Goal: Information Seeking & Learning: Learn about a topic

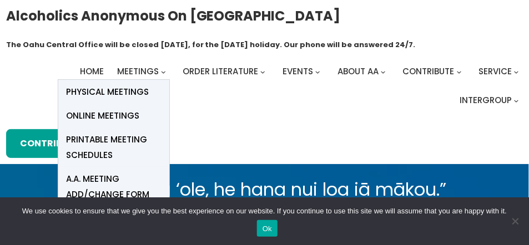
click at [122, 114] on span "Online Meetings" at bounding box center [103, 116] width 73 height 16
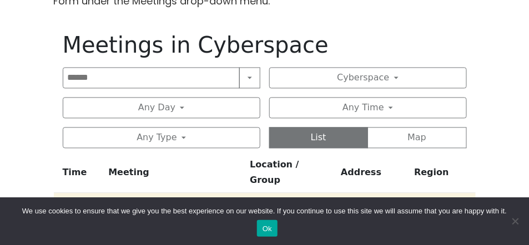
scroll to position [644, 0]
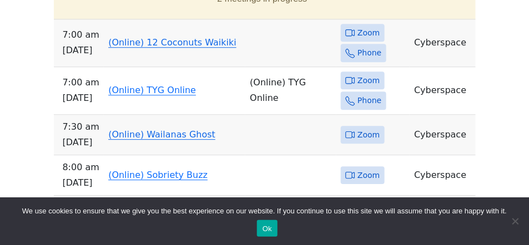
click at [153, 37] on link "(Online) 12 Coconuts Waikiki" at bounding box center [172, 42] width 128 height 11
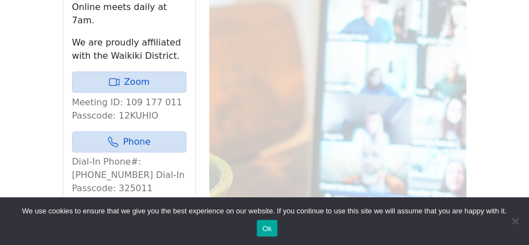
scroll to position [451, 0]
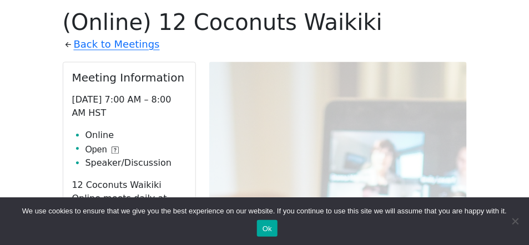
drag, startPoint x: 448, startPoint y: 98, endPoint x: 503, endPoint y: 117, distance: 58.3
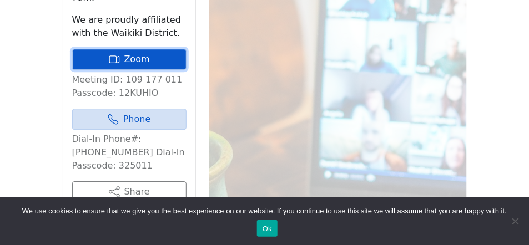
click at [120, 54] on icon at bounding box center [114, 59] width 11 height 11
